Goal: Understand site structure: Understand site structure

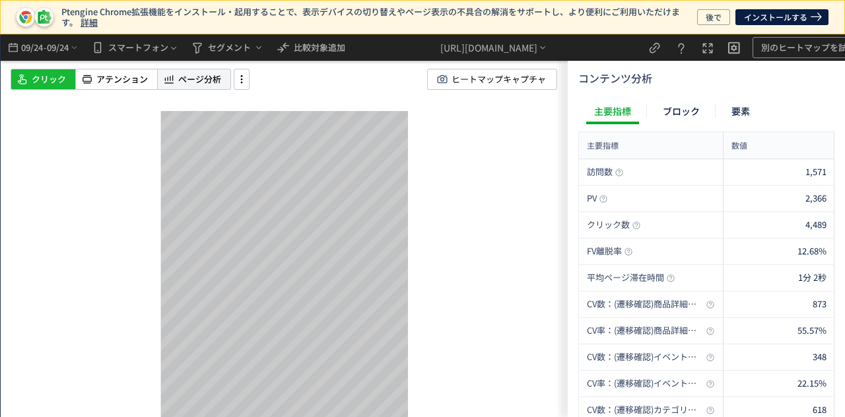
click at [192, 87] on div "ページ分析" at bounding box center [194, 79] width 74 height 21
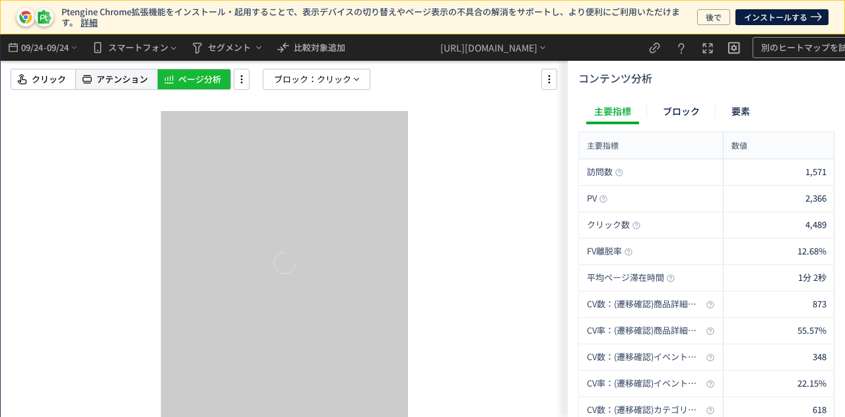
click at [119, 86] on div "アテンション" at bounding box center [116, 79] width 81 height 21
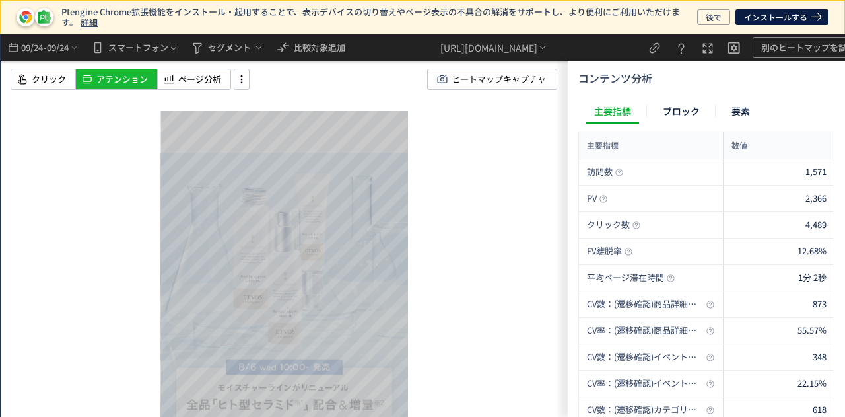
scroll to position [396, 0]
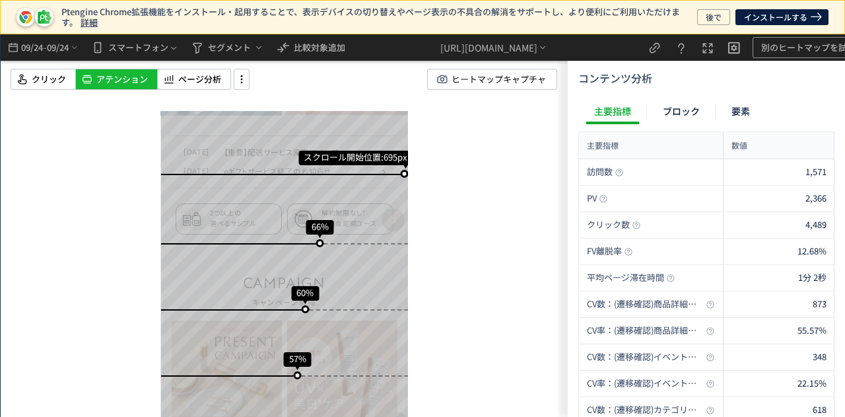
click at [193, 95] on div "スクロール開始位置:695px スクロール到達率 66% スクロール到達率 60% スクロール到達率 57% スクロール到達率 55% スクロール到達率 53…" at bounding box center [284, 225] width 567 height 382
click at [200, 83] on span "ページ分析" at bounding box center [199, 79] width 43 height 13
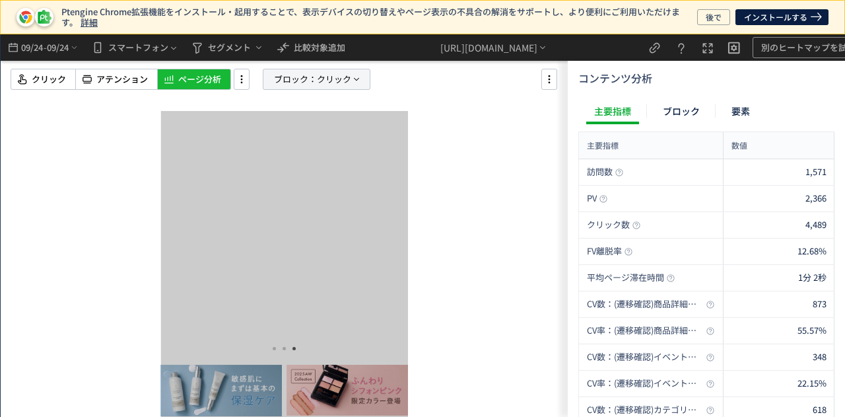
click at [296, 81] on span "ブロック：" at bounding box center [295, 79] width 43 height 20
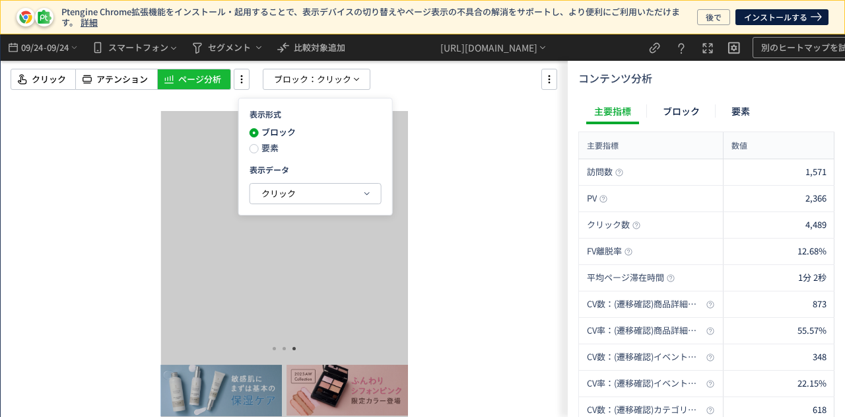
click at [259, 158] on div "ブロック 要素" at bounding box center [283, 143] width 66 height 32
click at [260, 148] on span "要素" at bounding box center [269, 147] width 20 height 13
click at [266, 192] on span "クリック" at bounding box center [279, 193] width 34 height 13
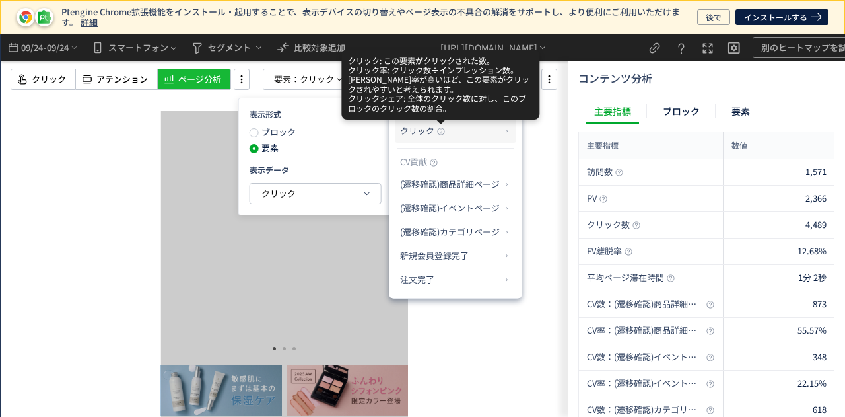
click at [440, 133] on icon at bounding box center [441, 131] width 8 height 8
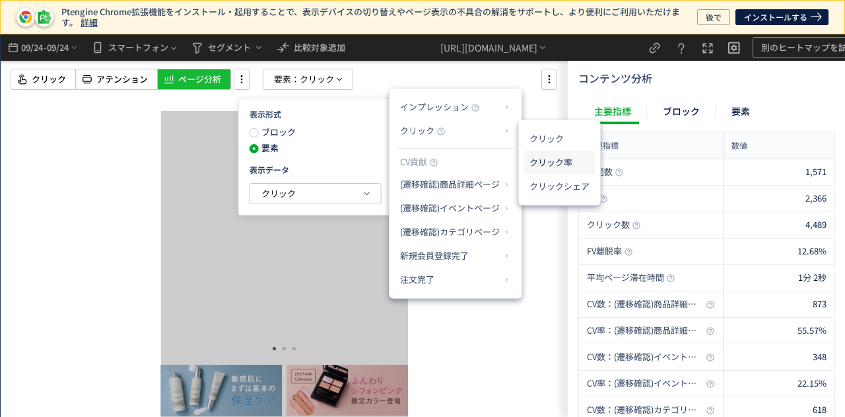
click at [546, 159] on li "クリック率" at bounding box center [559, 163] width 71 height 24
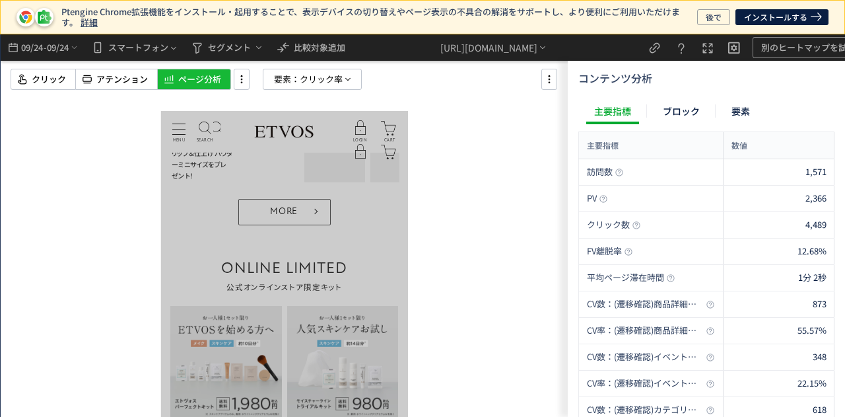
scroll to position [1057, 0]
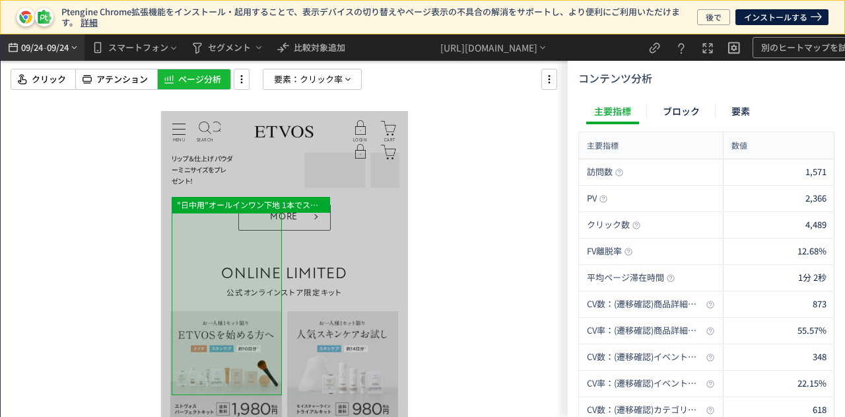
click at [57, 52] on span "09/24" at bounding box center [58, 47] width 22 height 26
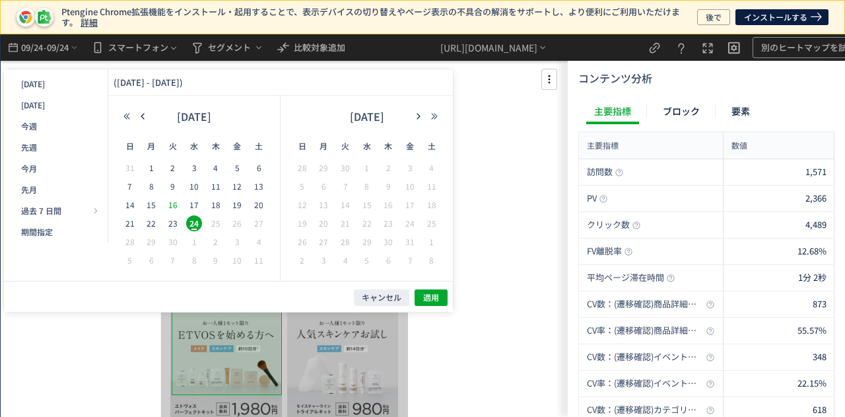
click at [176, 207] on span "16" at bounding box center [173, 205] width 16 height 16
click at [172, 224] on span "23" at bounding box center [173, 223] width 16 height 16
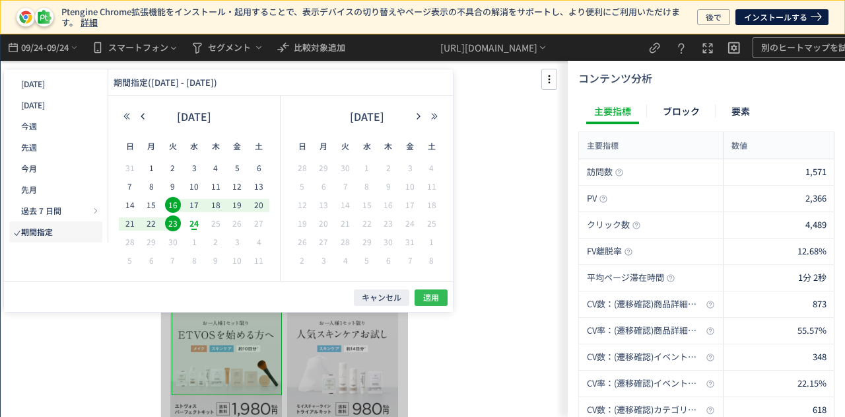
click at [432, 294] on span "適用" at bounding box center [431, 297] width 16 height 11
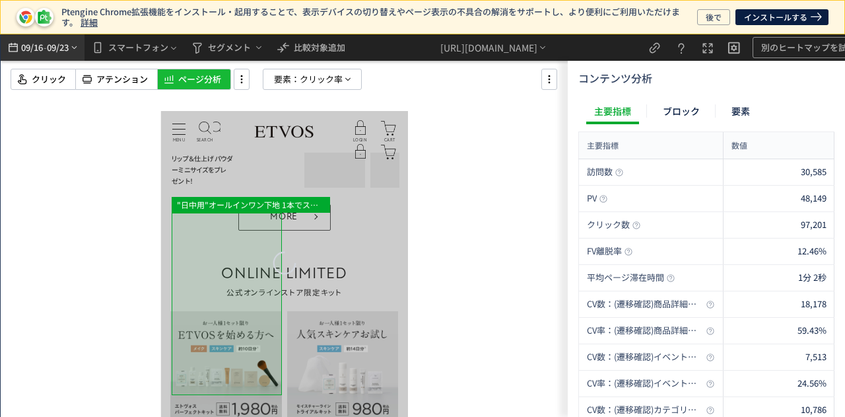
click at [33, 46] on span "09/16" at bounding box center [31, 47] width 22 height 26
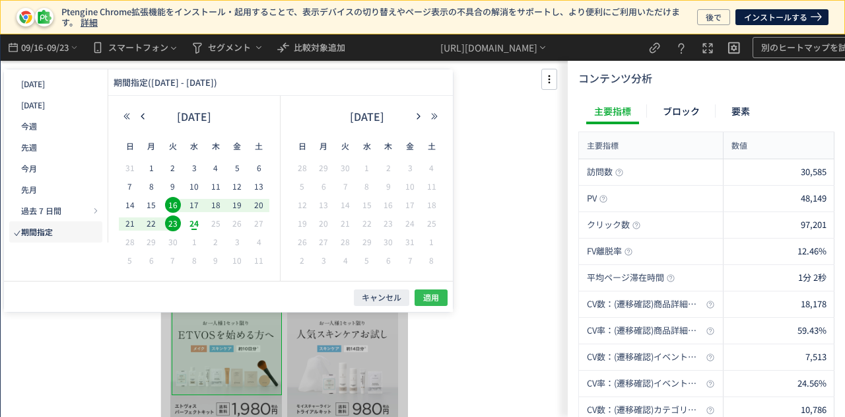
click at [429, 296] on span "適用" at bounding box center [431, 297] width 16 height 11
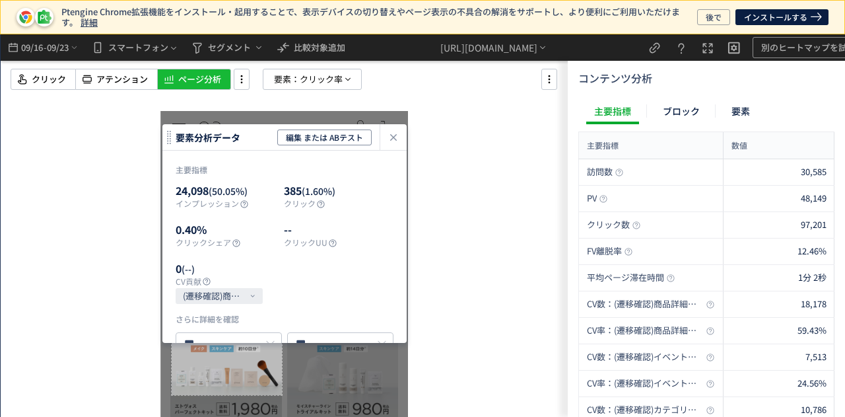
click at [172, 300] on div "要素分析データ 編集 または ABテスト 主要指標 24,098 (50.05%) インプレッション 385 (1.60%) クリック 0.40% クリックシ…" at bounding box center [284, 233] width 244 height 219
click at [387, 139] on icon "heatmap-click-data-modal" at bounding box center [394, 137] width 16 height 16
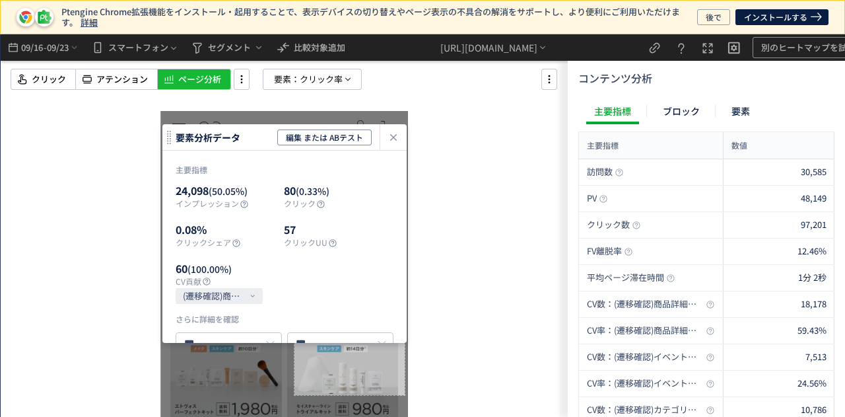
click at [398, 136] on icon "heatmap-click-data-modal" at bounding box center [394, 137] width 16 height 16
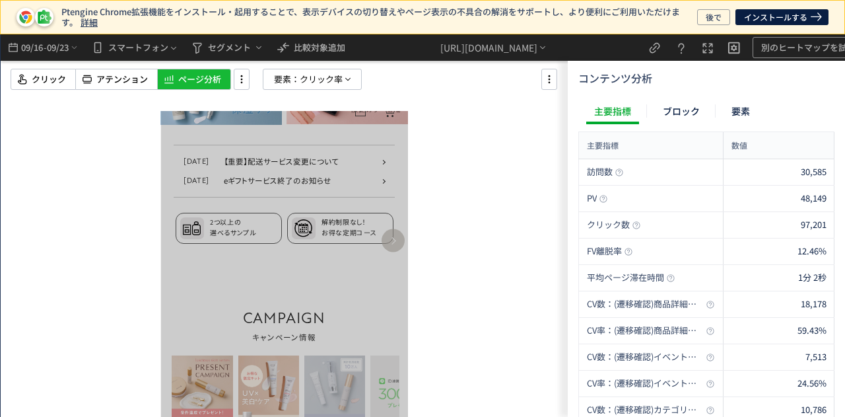
scroll to position [727, 0]
